Goal: Find specific page/section: Find specific page/section

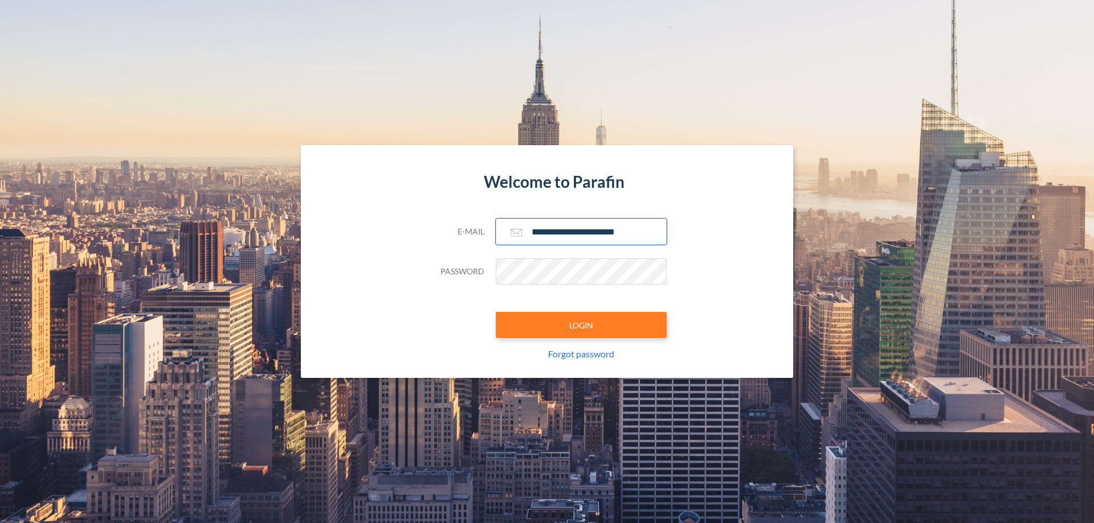
type input "**********"
click at [581, 325] on button "LOGIN" at bounding box center [581, 325] width 171 height 26
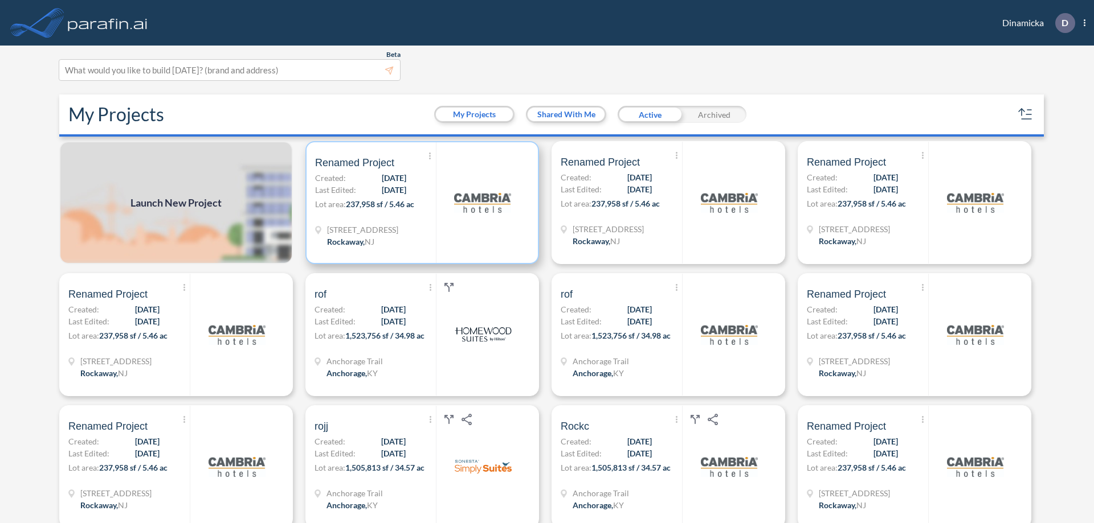
scroll to position [3, 0]
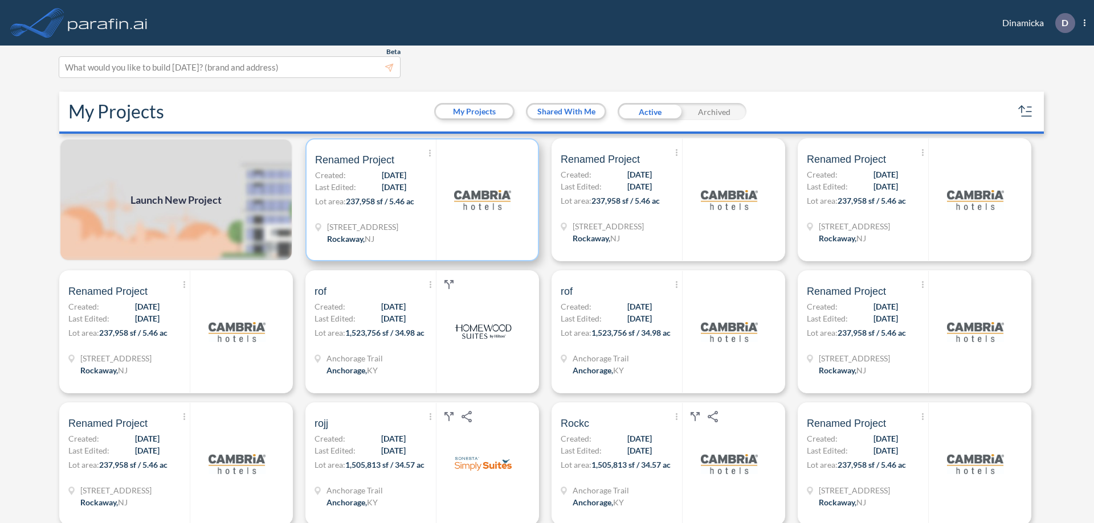
click at [420, 200] on p "Lot area: 237,958 sf / 5.46 ac" at bounding box center [375, 203] width 121 height 17
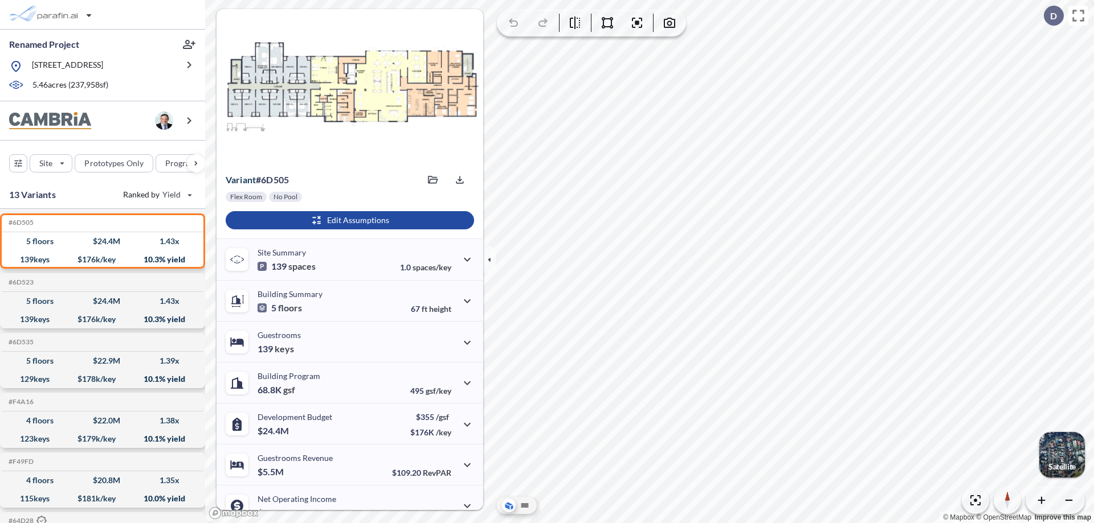
scroll to position [58, 0]
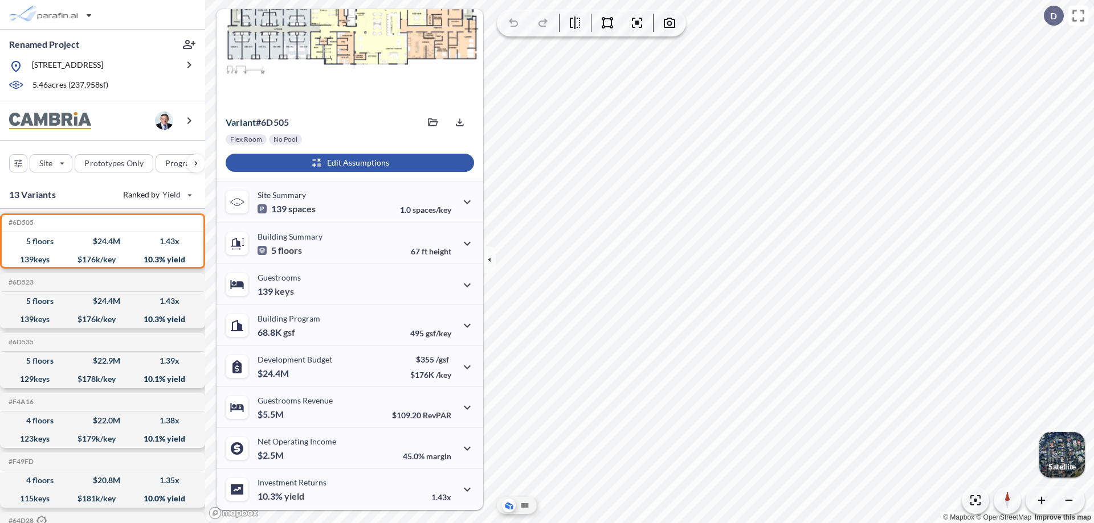
click at [348, 163] on div "button" at bounding box center [350, 163] width 248 height 18
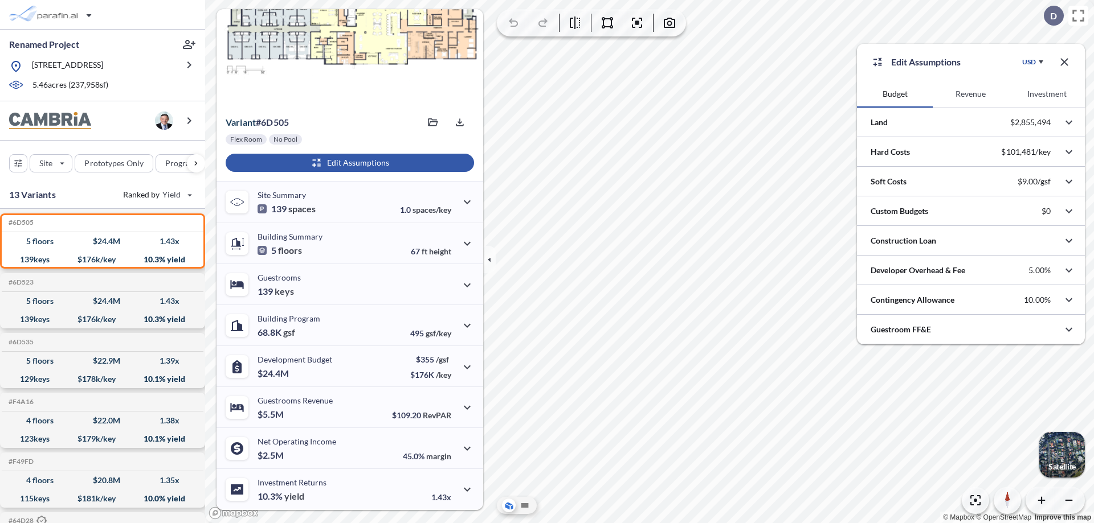
click at [970, 94] on button "Revenue" at bounding box center [970, 93] width 76 height 27
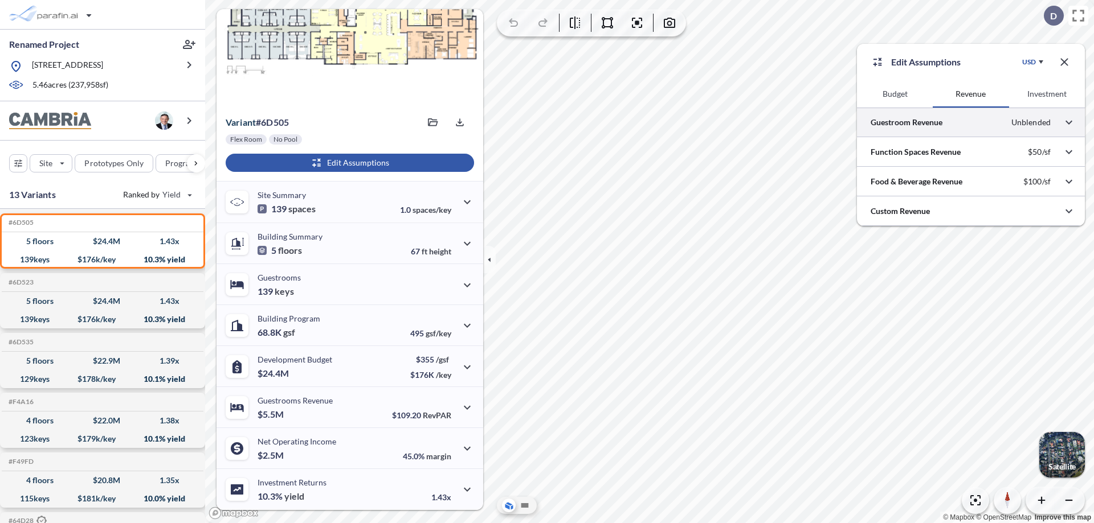
click at [971, 122] on div at bounding box center [971, 122] width 228 height 29
